Goal: Information Seeking & Learning: Learn about a topic

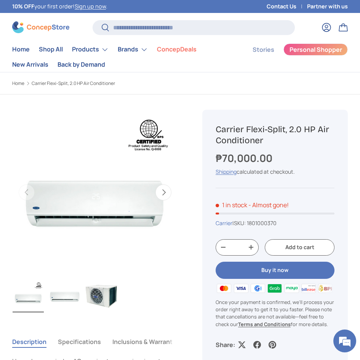
click at [183, 318] on div "Previous Next Loading... Load image 1 in gallery view Load image 2 in gallery v…" at bounding box center [101, 213] width 178 height 236
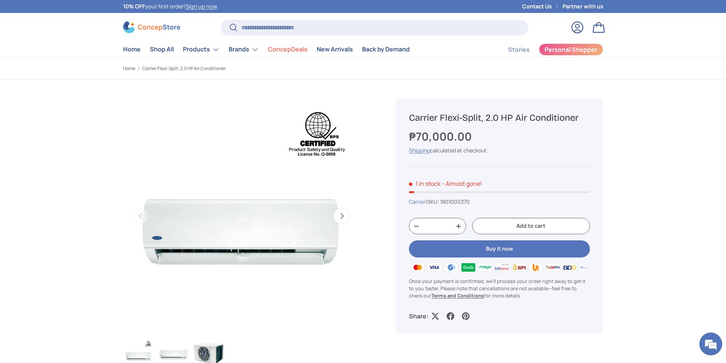
click at [281, 232] on img "Gallery Viewer" at bounding box center [241, 216] width 236 height 236
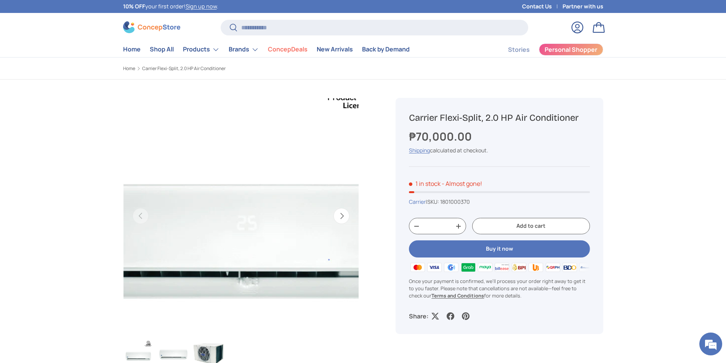
click at [237, 220] on img "Gallery Viewer" at bounding box center [241, 216] width 236 height 236
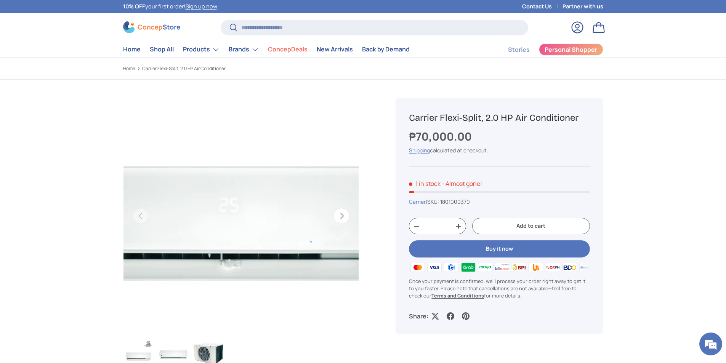
click at [261, 244] on img "Gallery Viewer" at bounding box center [241, 216] width 236 height 236
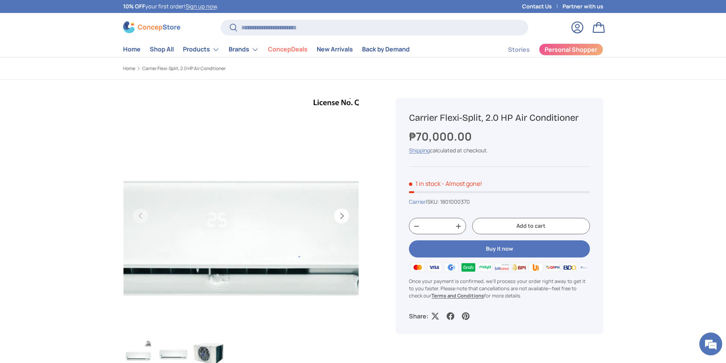
click at [277, 224] on img "Gallery Viewer" at bounding box center [241, 216] width 236 height 236
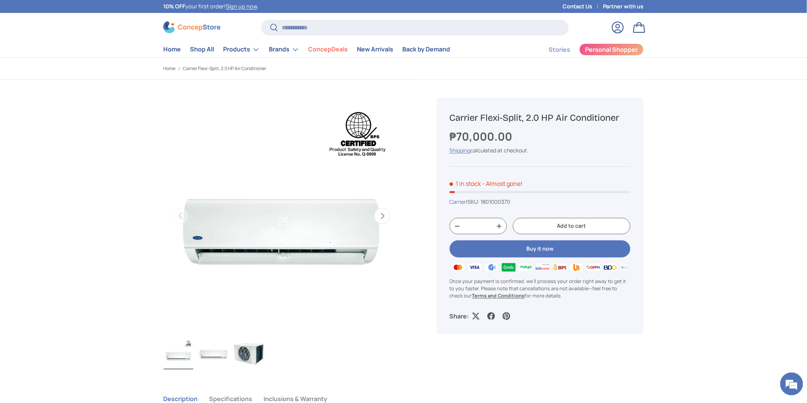
click at [202, 358] on img "Gallery Viewer" at bounding box center [214, 354] width 30 height 30
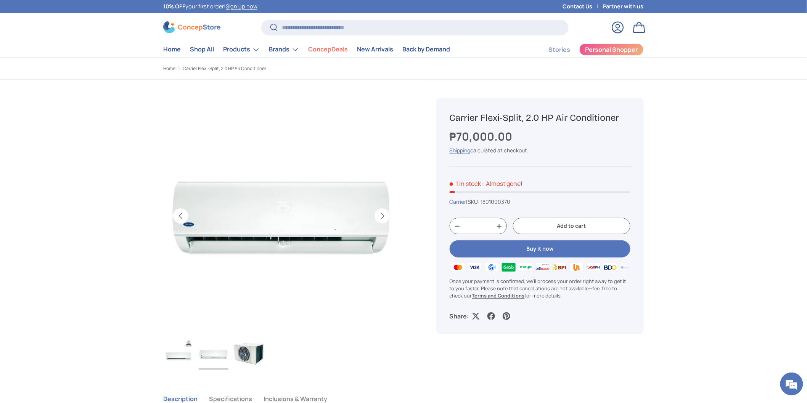
click at [164, 353] on img "Gallery Viewer" at bounding box center [179, 354] width 30 height 30
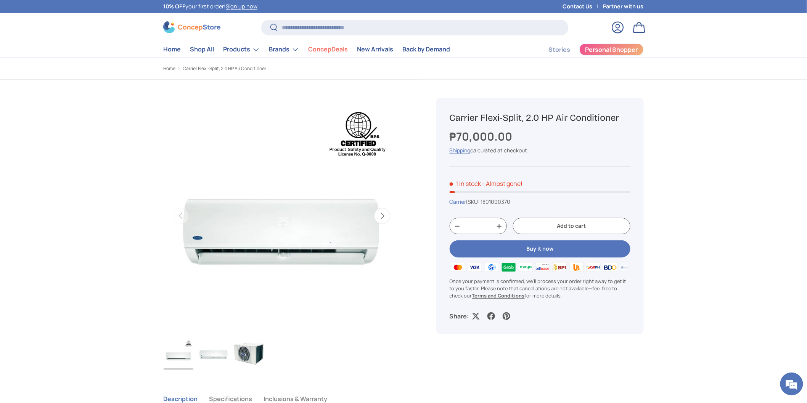
click at [201, 354] on img "Gallery Viewer" at bounding box center [214, 354] width 30 height 30
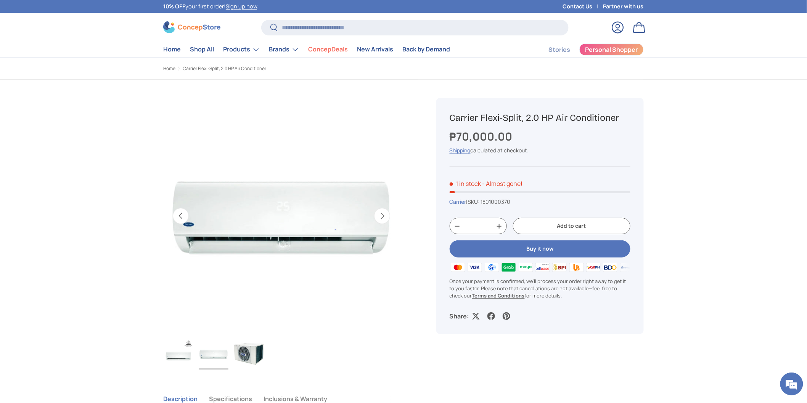
click at [360, 359] on ul "Load image 1 in gallery view Load image 2 in gallery view Load image 3 in galle…" at bounding box center [281, 355] width 236 height 33
drag, startPoint x: 450, startPoint y: 114, endPoint x: 626, endPoint y: 112, distance: 176.5
click at [360, 112] on h1 "Carrier Flexi-Split, 2.0 HP Air Conditioner" at bounding box center [539, 118] width 181 height 12
copy h1 "Carrier Flexi-Split, 2.0 HP Air Conditioner"
drag, startPoint x: 511, startPoint y: 133, endPoint x: 441, endPoint y: 141, distance: 69.8
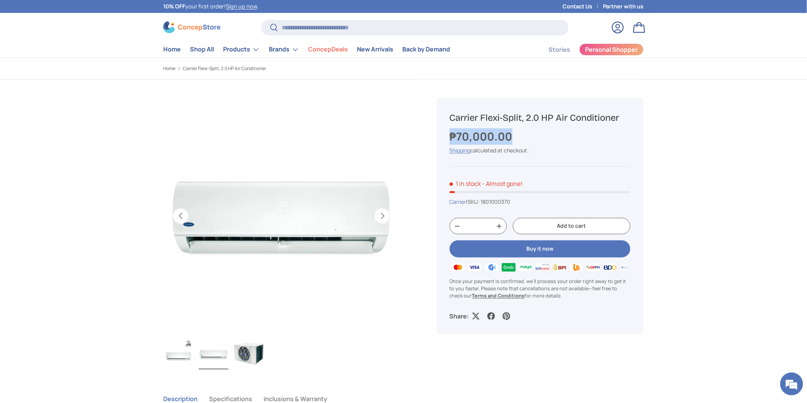
click at [360, 141] on div "Carrier Flexi-Split, 2.0 HP Air Conditioner ₱70,000.00 Unit price / Unavailable…" at bounding box center [539, 216] width 207 height 236
copy strong "₱70,000.00"
